Goal: Information Seeking & Learning: Learn about a topic

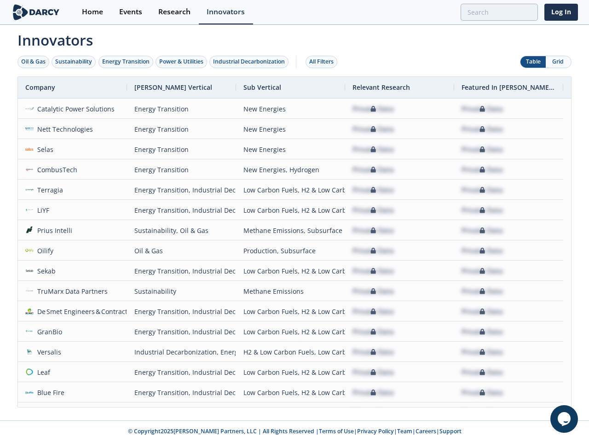
click at [34, 62] on div "Oil & Gas" at bounding box center [33, 62] width 24 height 8
click at [74, 62] on div "Sustainability" at bounding box center [73, 62] width 37 height 8
click at [126, 62] on div "Energy Transition" at bounding box center [125, 62] width 47 height 8
click at [182, 62] on div "Power & Utilities" at bounding box center [181, 62] width 44 height 8
click at [251, 62] on div "Industrial Decarbonization" at bounding box center [249, 62] width 72 height 8
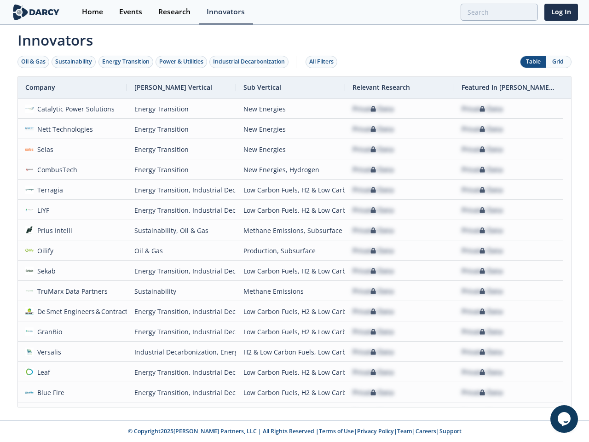
click at [324, 62] on div "All Filters" at bounding box center [321, 62] width 24 height 8
